Goal: Check status: Check status

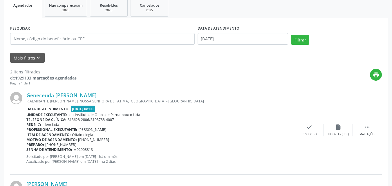
scroll to position [30, 0]
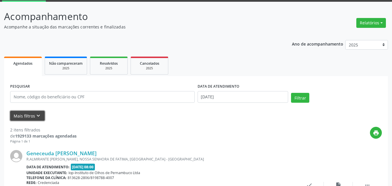
click at [41, 117] on icon "keyboard_arrow_down" at bounding box center [38, 116] width 6 height 6
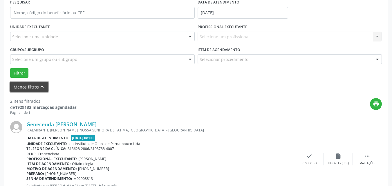
scroll to position [27, 0]
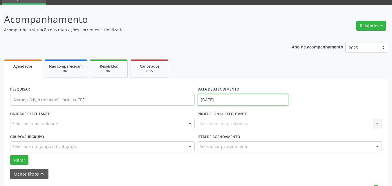
click at [206, 99] on input "[DATE]" at bounding box center [242, 100] width 91 height 12
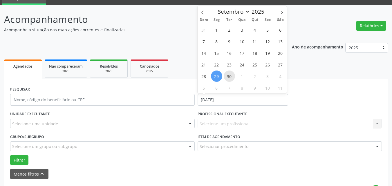
click at [227, 77] on span "30" at bounding box center [229, 75] width 11 height 11
type input "[DATE]"
click at [229, 79] on span "30" at bounding box center [229, 75] width 11 height 11
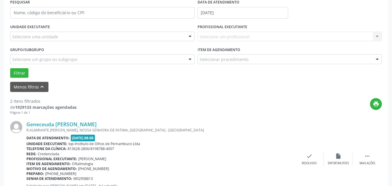
scroll to position [143, 0]
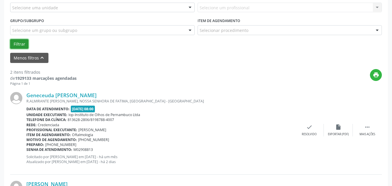
click at [21, 45] on button "Filtrar" at bounding box center [19, 44] width 18 height 10
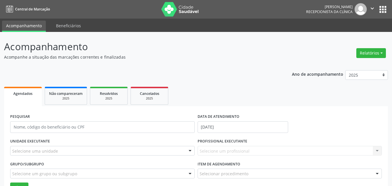
scroll to position [29, 0]
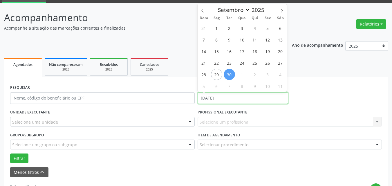
click at [205, 98] on input "[DATE]" at bounding box center [242, 98] width 91 height 12
click at [217, 87] on span "6" at bounding box center [216, 85] width 11 height 11
type input "[DATE]"
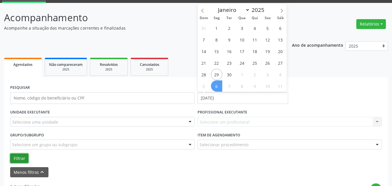
click at [18, 159] on button "Filtrar" at bounding box center [19, 158] width 18 height 10
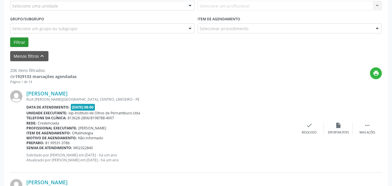
scroll to position [116, 0]
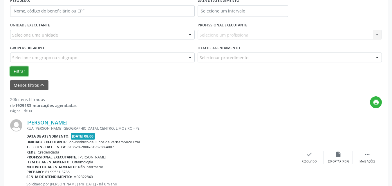
click at [20, 71] on button "Filtrar" at bounding box center [19, 71] width 18 height 10
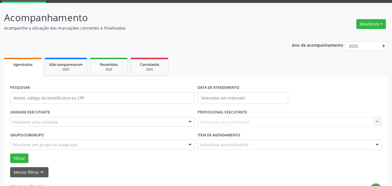
scroll to position [0, 0]
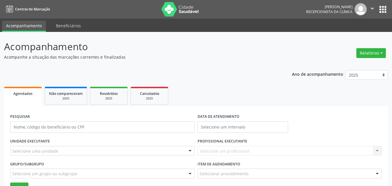
click at [27, 96] on span "Agendados" at bounding box center [22, 93] width 19 height 5
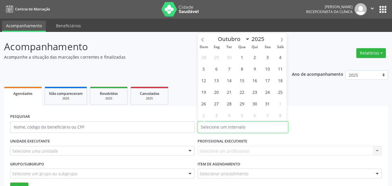
click at [215, 127] on input "text" at bounding box center [242, 127] width 91 height 12
click at [202, 39] on icon at bounding box center [202, 40] width 4 height 4
select select "8"
click at [216, 104] on span "29" at bounding box center [216, 103] width 11 height 11
type input "[DATE]"
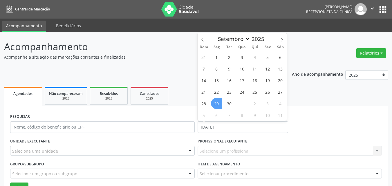
click at [217, 104] on span "29" at bounding box center [216, 103] width 11 height 11
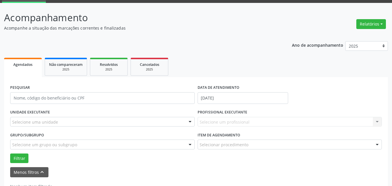
scroll to position [49, 0]
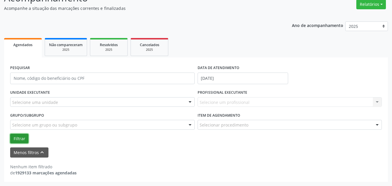
click at [20, 139] on button "Filtrar" at bounding box center [19, 139] width 18 height 10
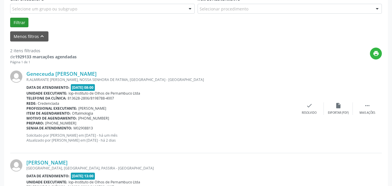
scroll to position [223, 0]
